Goal: Check status: Check status

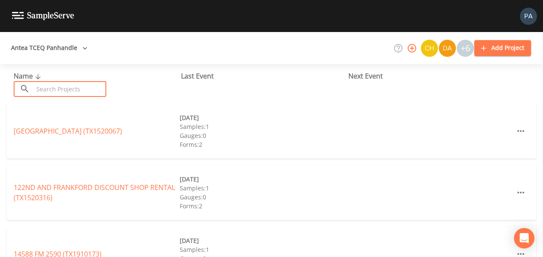
click at [61, 95] on input "text" at bounding box center [69, 89] width 73 height 16
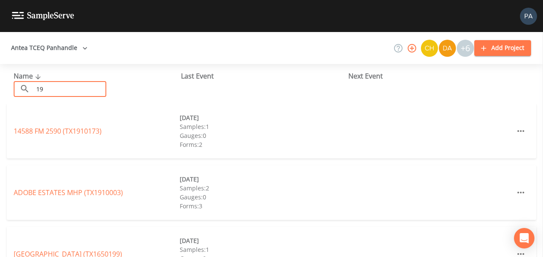
type input "1"
type input "2"
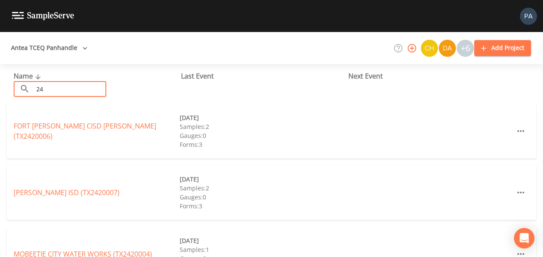
type input "2"
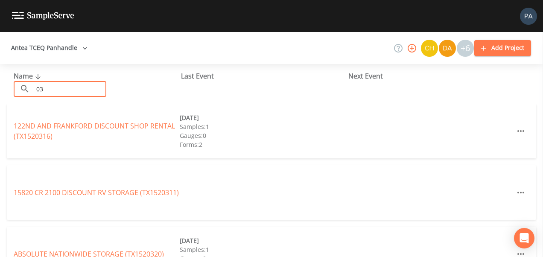
type input "0"
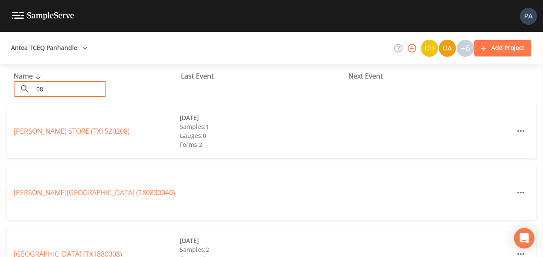
type input "0"
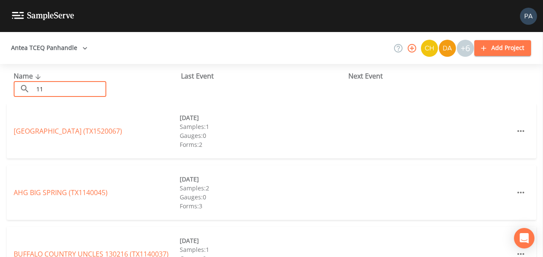
type input "1"
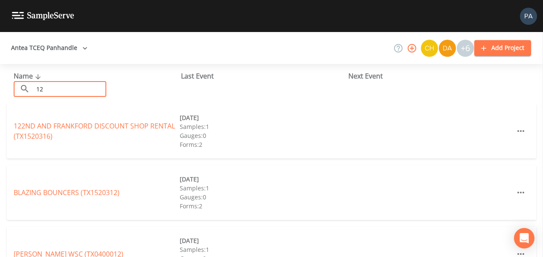
type input "1"
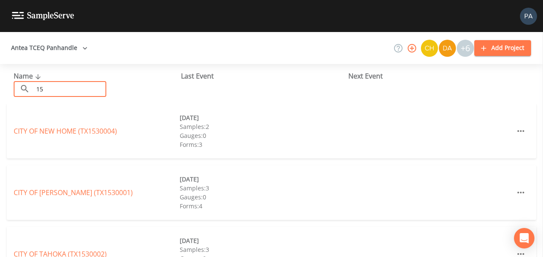
type input "1"
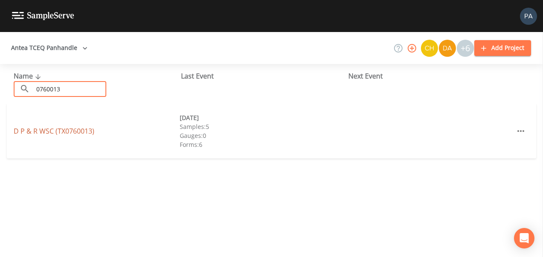
type input "0760013"
click at [70, 129] on link "D P & R WSC (TX0760013)" at bounding box center [54, 130] width 81 height 9
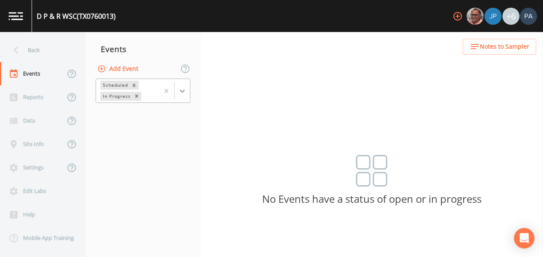
click at [184, 89] on icon at bounding box center [182, 91] width 9 height 9
click at [140, 108] on div "Completed" at bounding box center [143, 104] width 95 height 8
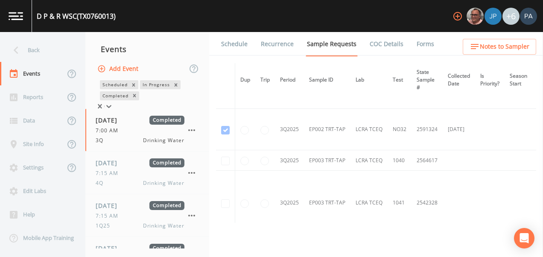
scroll to position [1665, 0]
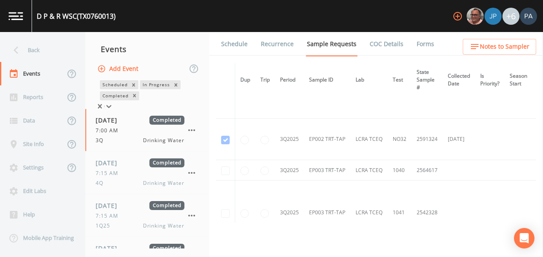
click at [28, 48] on div "Back" at bounding box center [38, 49] width 77 height 23
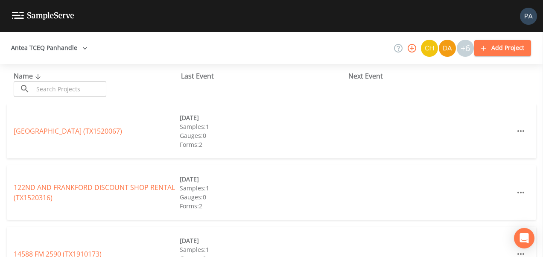
click at [51, 96] on input "text" at bounding box center [69, 89] width 73 height 16
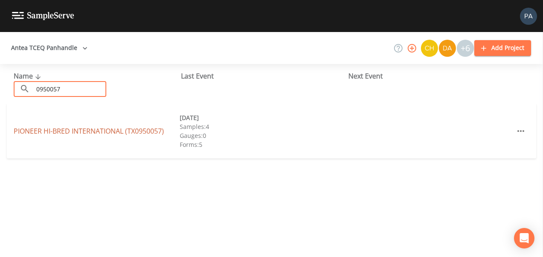
type input "0950057"
click at [102, 130] on link "PIONEER HI-BRED INTERNATIONAL (TX0950057)" at bounding box center [89, 130] width 150 height 9
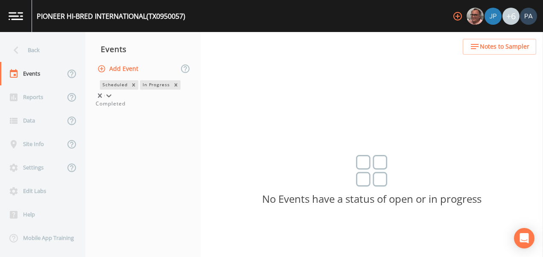
click at [113, 91] on icon at bounding box center [109, 95] width 9 height 9
click at [163, 108] on div "Completed" at bounding box center [143, 104] width 95 height 8
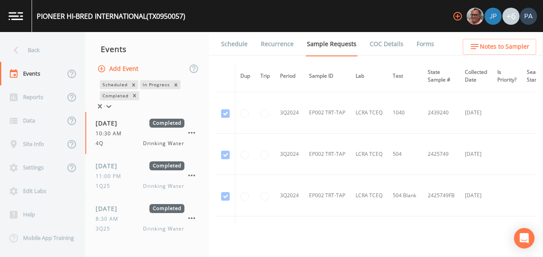
scroll to position [1031, 0]
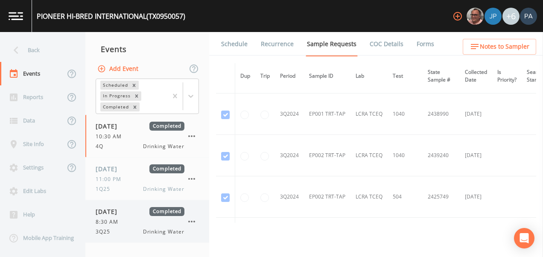
click at [172, 220] on div "8:30 AM" at bounding box center [140, 222] width 89 height 8
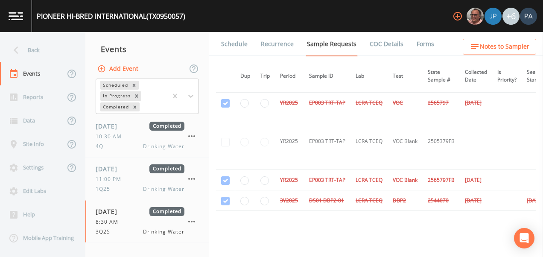
scroll to position [1921, 0]
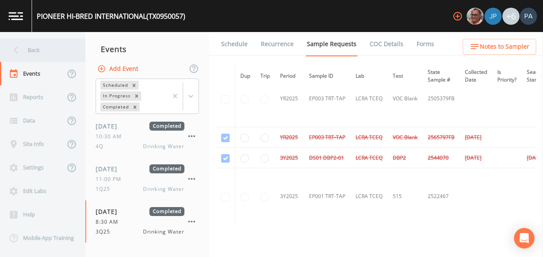
click at [48, 51] on div "Back" at bounding box center [38, 49] width 77 height 23
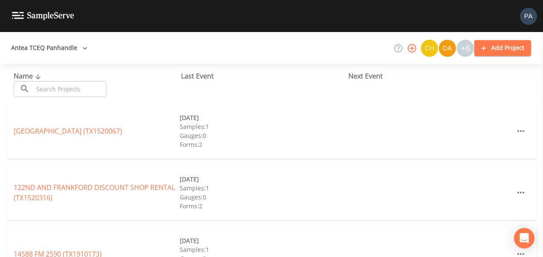
click at [61, 88] on input "text" at bounding box center [69, 89] width 73 height 16
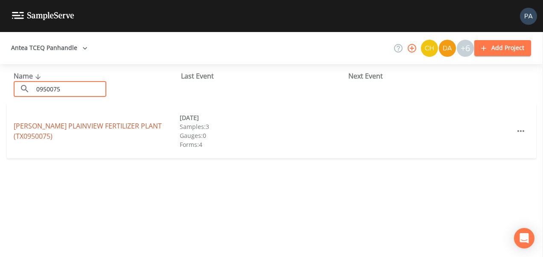
type input "0950075"
click at [99, 133] on link "[PERSON_NAME] PLAINVIEW FERTILIZER PLANT (TX0950075)" at bounding box center [88, 131] width 148 height 20
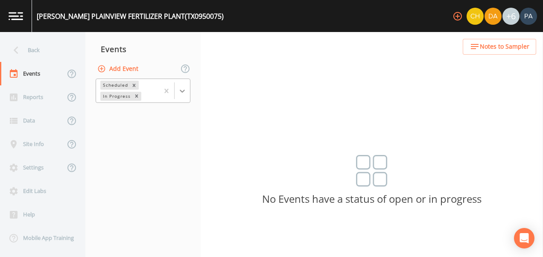
click at [181, 93] on icon at bounding box center [182, 91] width 9 height 9
click at [152, 108] on div "Completed" at bounding box center [143, 104] width 95 height 8
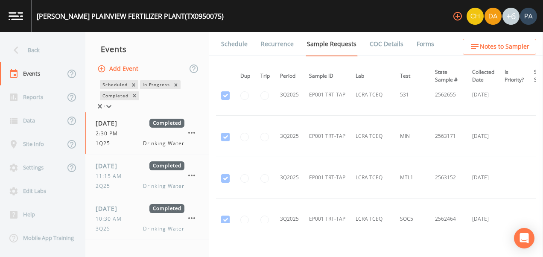
scroll to position [934, 0]
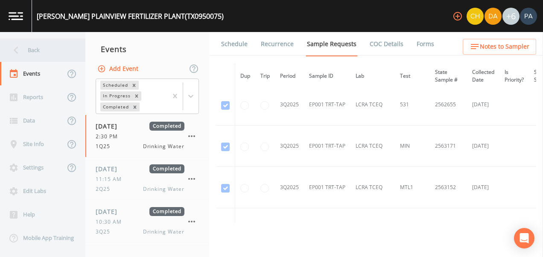
click at [35, 44] on div "Back" at bounding box center [38, 49] width 77 height 23
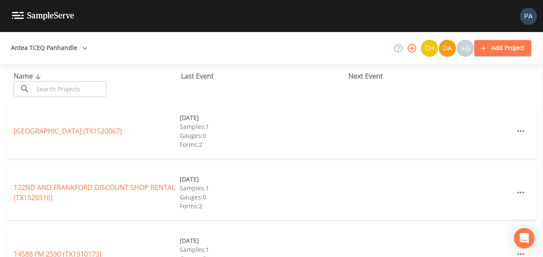
click at [68, 83] on input "text" at bounding box center [69, 89] width 73 height 16
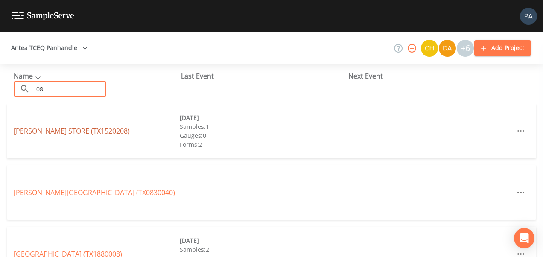
type input "0"
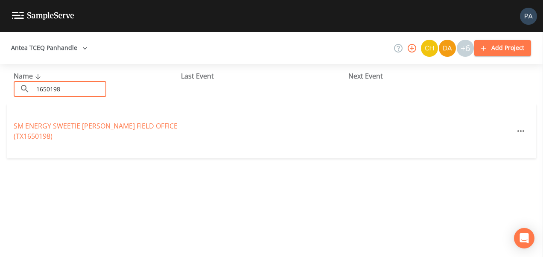
click at [89, 92] on input "1650198" at bounding box center [69, 89] width 73 height 16
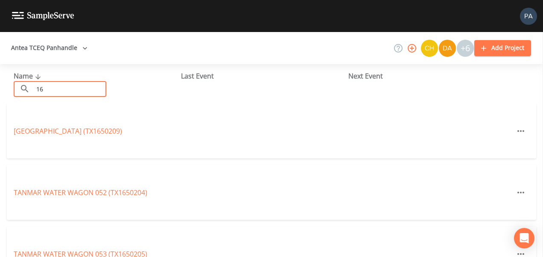
type input "1"
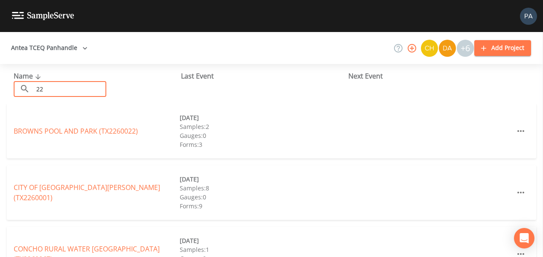
type input "2"
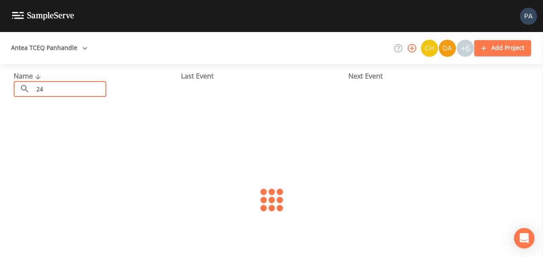
type input "2"
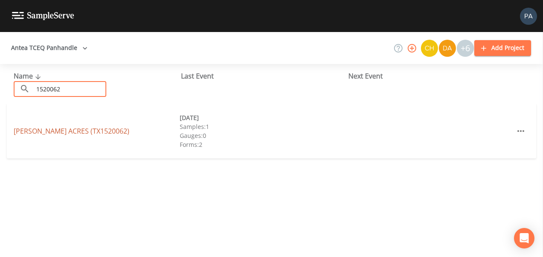
type input "1520062"
click at [70, 130] on link "[PERSON_NAME] ACRES (TX1520062)" at bounding box center [72, 130] width 116 height 9
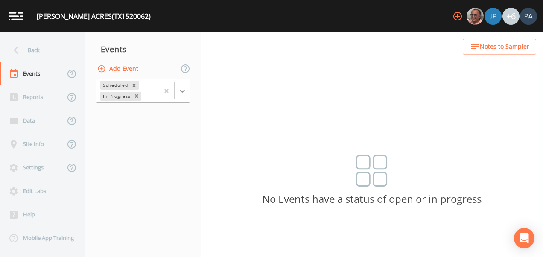
click at [182, 87] on icon at bounding box center [182, 91] width 9 height 9
click at [146, 108] on div "Completed" at bounding box center [143, 104] width 95 height 8
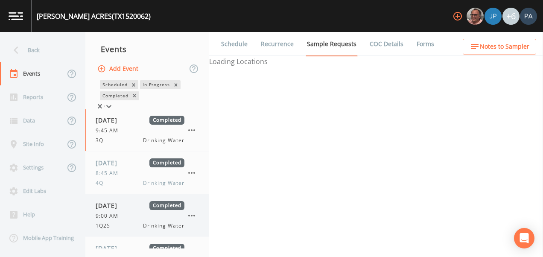
scroll to position [74, 0]
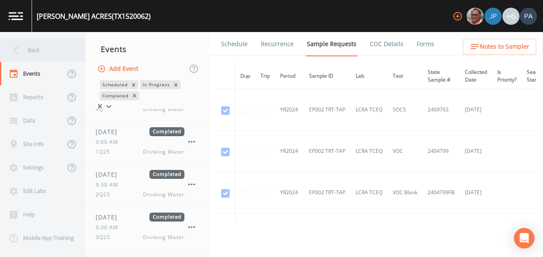
click at [51, 47] on div "Back" at bounding box center [38, 49] width 77 height 23
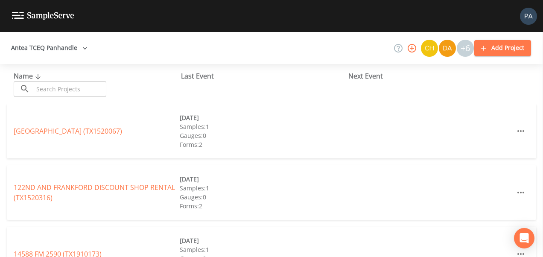
click at [58, 100] on div "Name ​ ​ Last Event Next Event" at bounding box center [271, 84] width 543 height 40
click at [62, 92] on input "text" at bounding box center [69, 89] width 73 height 16
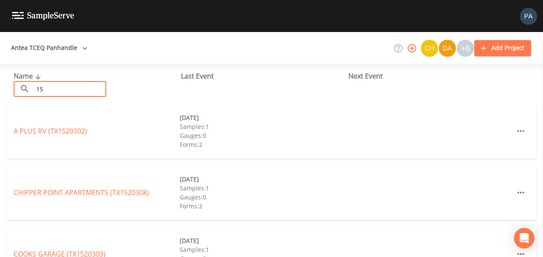
type input "1"
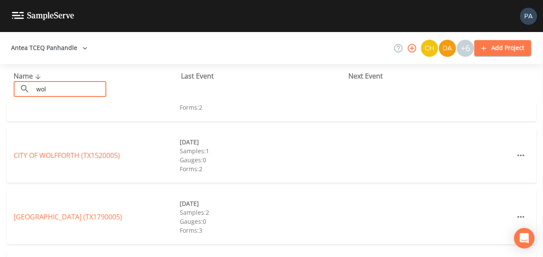
scroll to position [43, 0]
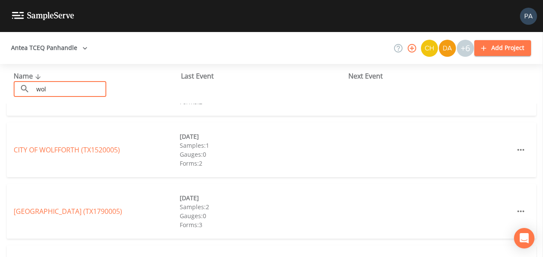
type input "wol"
